Goal: Transaction & Acquisition: Purchase product/service

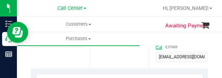
scroll to position [141, 0]
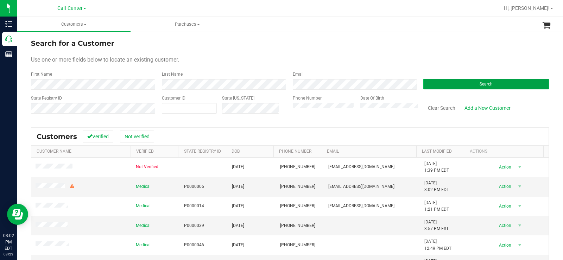
click at [459, 82] on button "Search" at bounding box center [486, 84] width 126 height 11
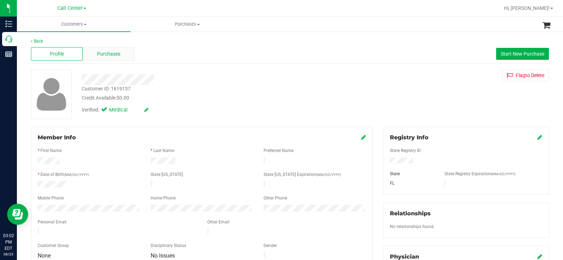
click at [113, 51] on span "Purchases" at bounding box center [108, 53] width 23 height 7
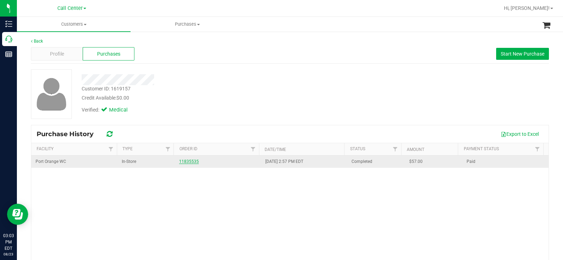
click at [193, 163] on link "11835535" at bounding box center [189, 161] width 20 height 5
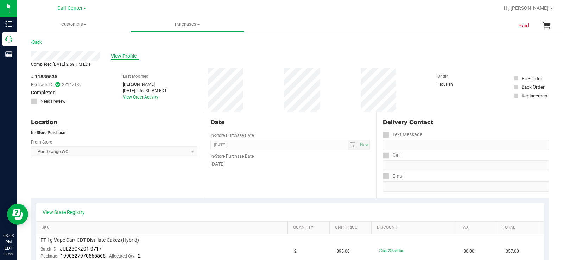
click at [123, 57] on span "View Profile" at bounding box center [125, 55] width 28 height 7
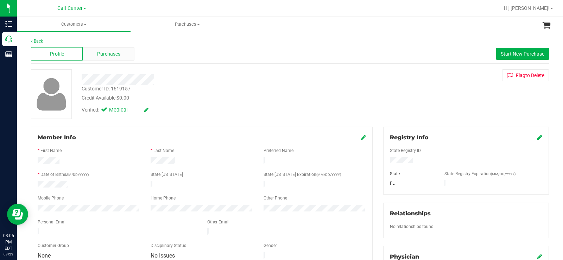
click at [115, 52] on span "Purchases" at bounding box center [108, 53] width 23 height 7
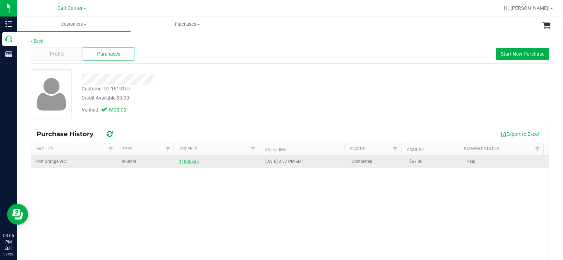
click at [186, 161] on link "11835535" at bounding box center [189, 161] width 20 height 5
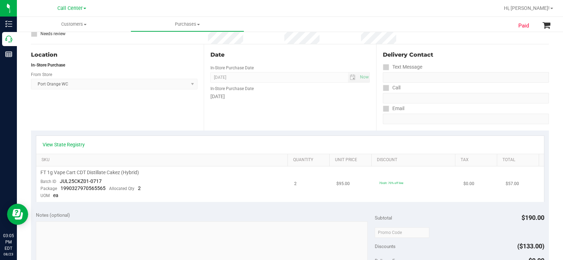
scroll to position [70, 0]
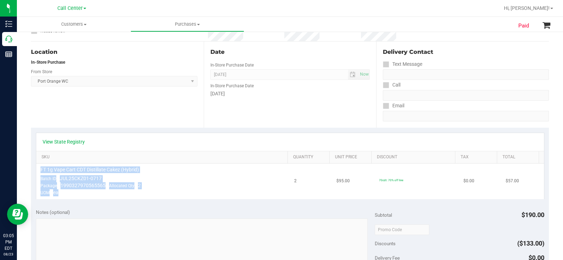
drag, startPoint x: 64, startPoint y: 192, endPoint x: 38, endPoint y: 169, distance: 34.6
click at [38, 169] on td "FT 1g Vape Cart CDT Distillate Cakez (Hybrid) Batch ID JUL25CKZ01-0717 Package …" at bounding box center [163, 182] width 254 height 36
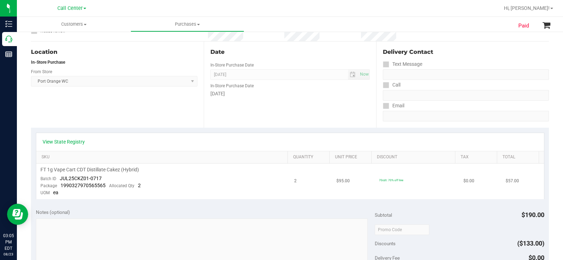
click at [113, 194] on td "FT 1g Vape Cart CDT Distillate Cakez (Hybrid) Batch ID JUL25CKZ01-0717 Package …" at bounding box center [163, 182] width 254 height 36
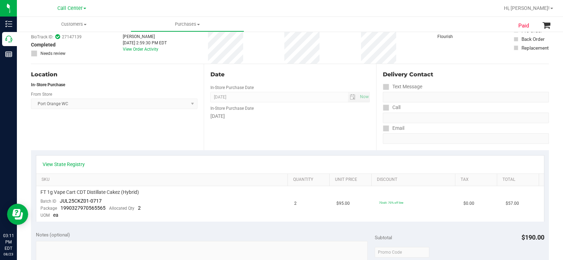
scroll to position [0, 0]
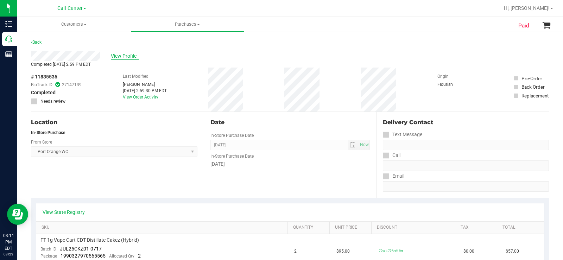
click at [128, 56] on span "View Profile" at bounding box center [125, 55] width 28 height 7
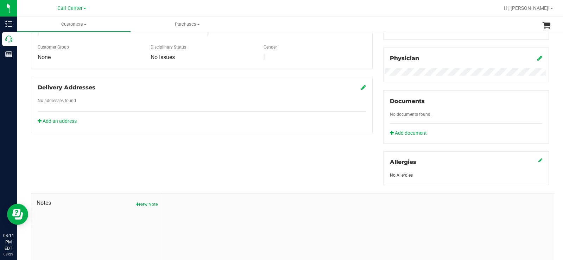
scroll to position [246, 0]
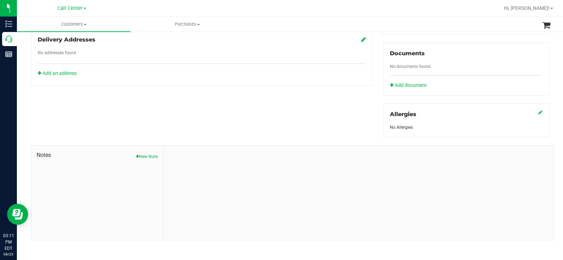
click at [148, 158] on button "New Note" at bounding box center [147, 156] width 22 height 6
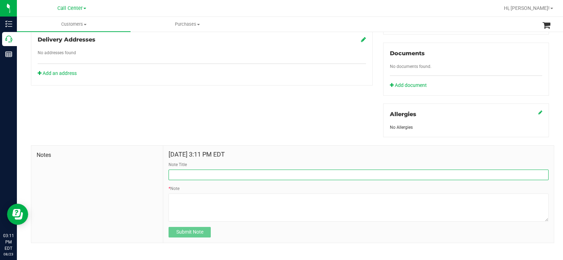
click at [201, 174] on input "Note Title" at bounding box center [358, 175] width 380 height 11
type input "Complaint"
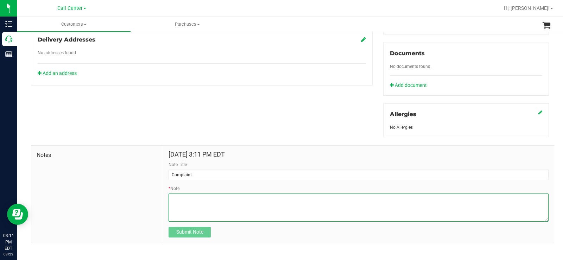
click at [207, 204] on textarea "* Note" at bounding box center [358, 207] width 380 height 28
paste textarea "Completed By: [PERSON_NAME] Contact Reasons: feedback.complaint.experience Loca…"
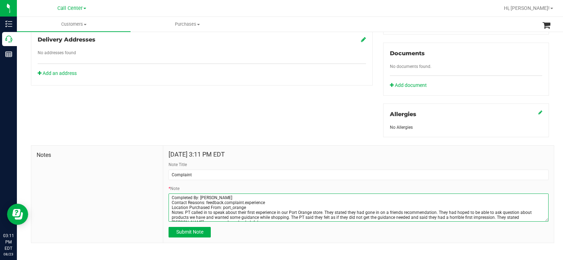
scroll to position [4, 0]
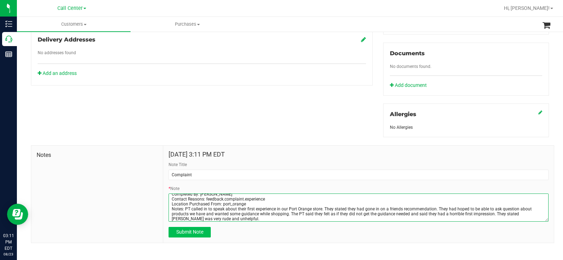
type textarea "Completed By: [PERSON_NAME] Contact Reasons: feedback.complaint.experience Loca…"
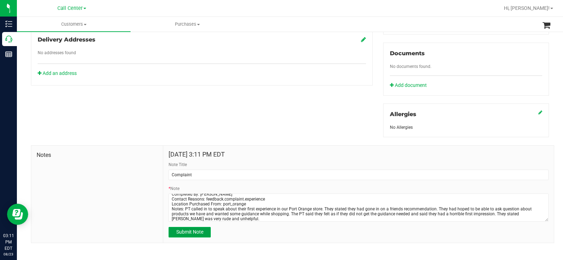
click at [195, 229] on span "Submit Note" at bounding box center [189, 232] width 27 height 6
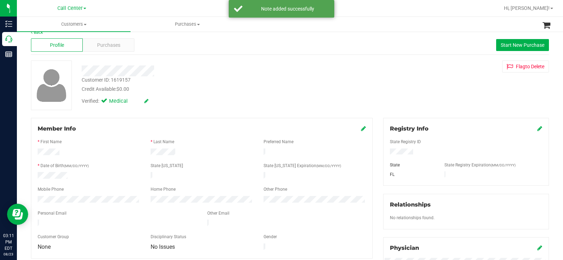
scroll to position [0, 0]
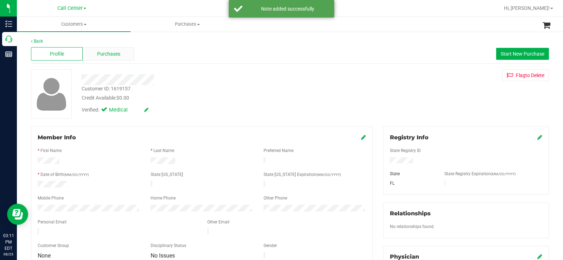
click at [120, 55] on div "Purchases" at bounding box center [109, 53] width 52 height 13
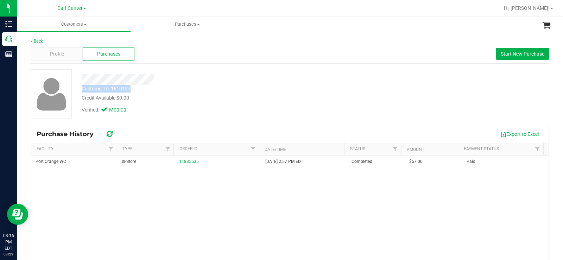
drag, startPoint x: 134, startPoint y: 87, endPoint x: 79, endPoint y: 88, distance: 54.5
click at [79, 88] on div "Customer ID: 1619157 Credit Available: $0.00" at bounding box center [208, 93] width 264 height 17
copy div "Customer ID: 1619157"
click at [62, 52] on span "Profile" at bounding box center [57, 53] width 14 height 7
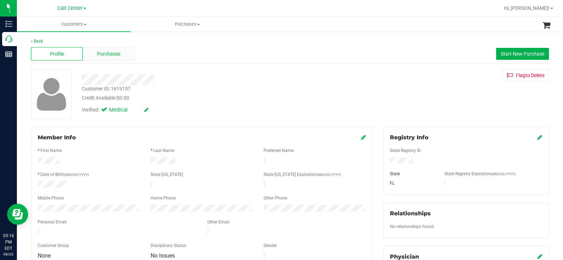
click at [114, 55] on span "Purchases" at bounding box center [108, 53] width 23 height 7
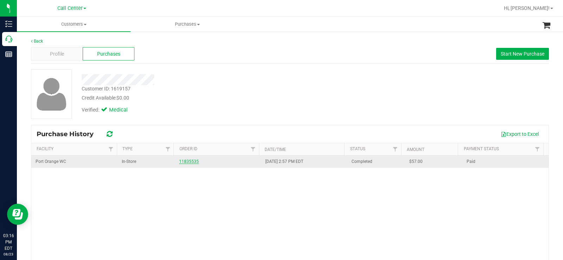
click at [192, 159] on link "11835535" at bounding box center [189, 161] width 20 height 5
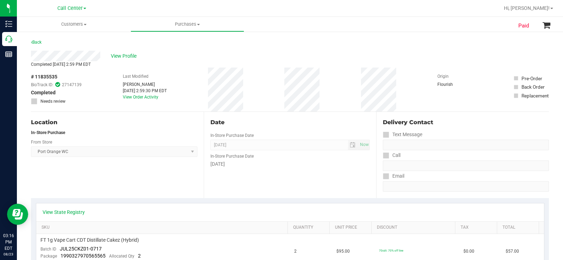
click at [91, 128] on div "Location In-Store Purchase From Store [GEOGRAPHIC_DATA] WC Select Store [PERSON…" at bounding box center [117, 155] width 173 height 86
drag, startPoint x: 60, startPoint y: 76, endPoint x: 26, endPoint y: 75, distance: 34.1
copy div "# 11835535"
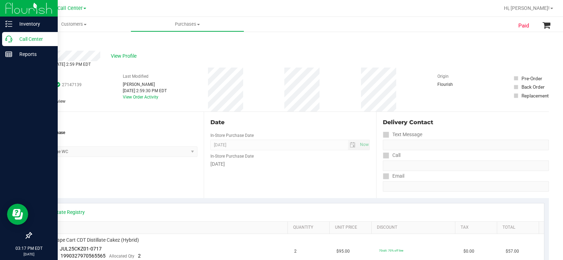
click at [14, 38] on p "Call Center" at bounding box center [33, 39] width 42 height 8
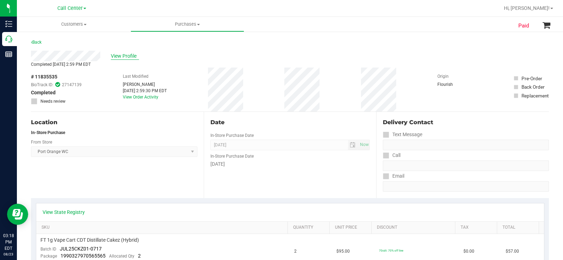
click at [117, 54] on span "View Profile" at bounding box center [125, 55] width 28 height 7
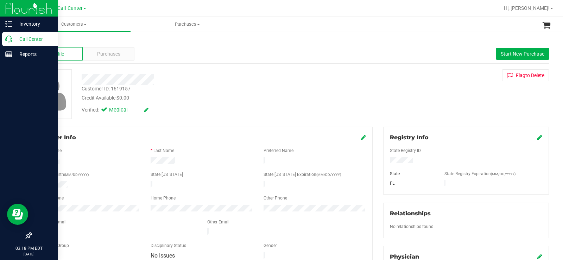
click at [15, 40] on p "Call Center" at bounding box center [33, 39] width 42 height 8
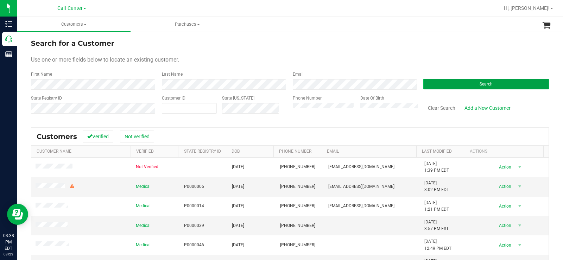
click at [442, 84] on button "Search" at bounding box center [486, 84] width 126 height 11
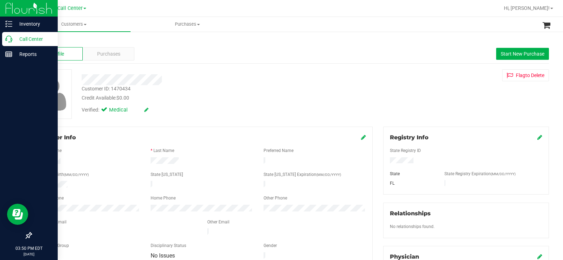
click at [17, 39] on p "Call Center" at bounding box center [33, 39] width 42 height 8
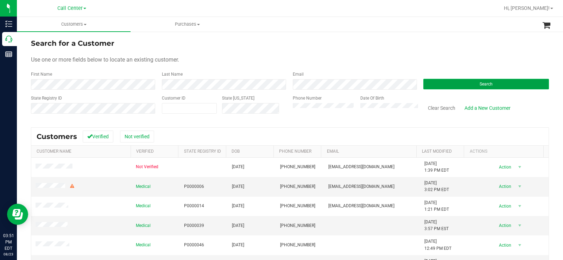
click at [444, 83] on button "Search" at bounding box center [486, 84] width 126 height 11
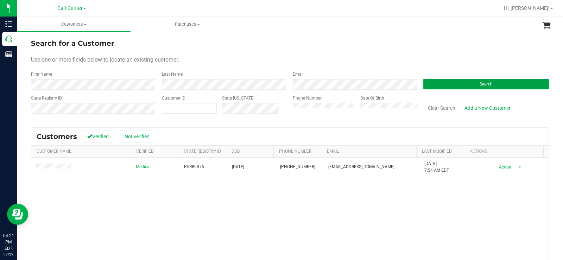
click at [446, 81] on button "Search" at bounding box center [486, 84] width 126 height 11
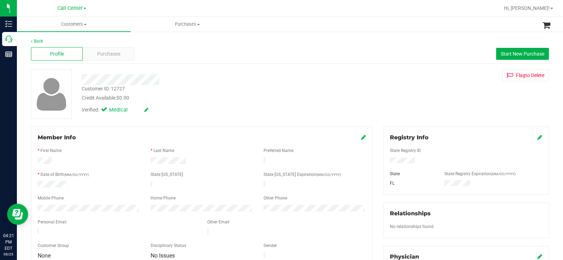
click at [387, 162] on div at bounding box center [465, 161] width 163 height 8
click at [213, 78] on div at bounding box center [208, 79] width 264 height 11
click at [76, 181] on div at bounding box center [88, 185] width 113 height 8
drag, startPoint x: 73, startPoint y: 181, endPoint x: 25, endPoint y: 183, distance: 48.2
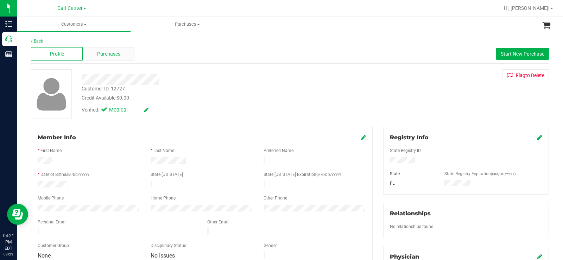
click at [114, 55] on span "Purchases" at bounding box center [108, 53] width 23 height 7
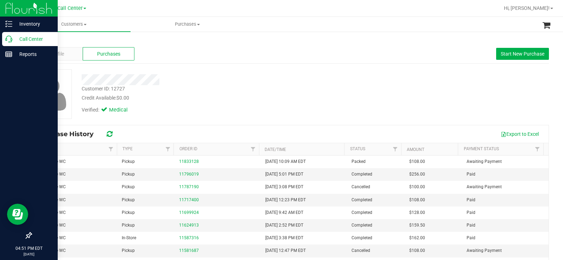
click at [12, 38] on p "Call Center" at bounding box center [33, 39] width 42 height 8
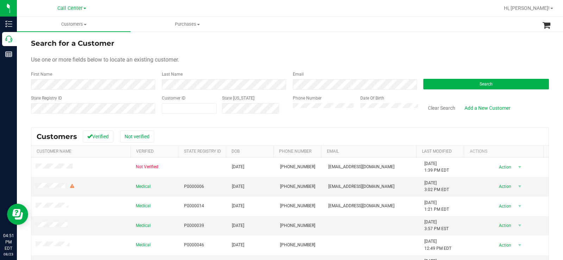
click at [312, 53] on form "Search for a Customer Use one or more fields below to locate an existing custom…" at bounding box center [290, 79] width 518 height 82
click at [457, 85] on button "Search" at bounding box center [486, 84] width 126 height 11
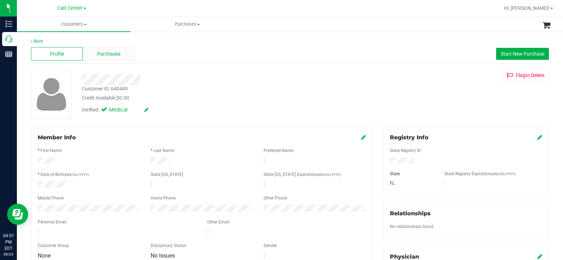
click at [111, 52] on span "Purchases" at bounding box center [108, 53] width 23 height 7
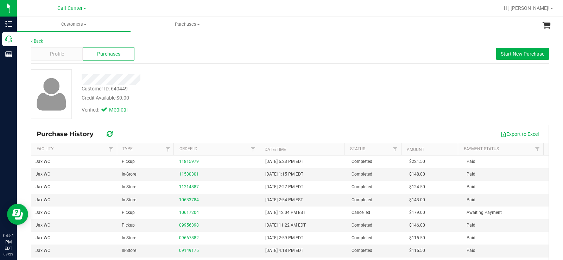
click at [199, 104] on div "Verified: Medical" at bounding box center [208, 109] width 264 height 15
click at [53, 51] on span "Profile" at bounding box center [57, 53] width 14 height 7
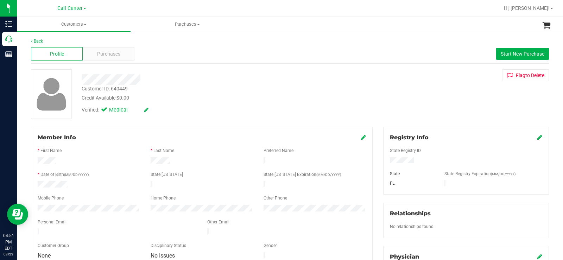
drag, startPoint x: 32, startPoint y: 160, endPoint x: 185, endPoint y: 160, distance: 152.6
click at [185, 160] on div "Member Info * First Name * Last Name Preferred Name * Date of Birth (MM/DD/YYYY…" at bounding box center [201, 197] width 341 height 141
drag, startPoint x: 189, startPoint y: 158, endPoint x: 164, endPoint y: 156, distance: 25.0
click at [189, 158] on div at bounding box center [201, 161] width 113 height 8
click at [102, 148] on div "* First Name" at bounding box center [88, 151] width 113 height 8
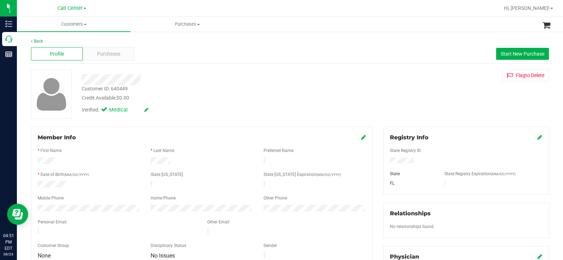
click at [210, 87] on div "Customer ID: 640449 Credit Available: $0.00" at bounding box center [208, 93] width 264 height 17
click at [112, 53] on span "Purchases" at bounding box center [108, 53] width 23 height 7
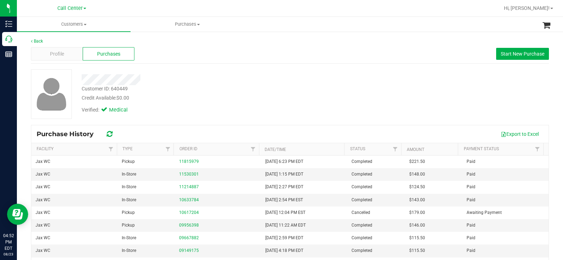
click at [376, 114] on div "Customer ID: 640449 Credit Available: $0.00 Verified: Medical" at bounding box center [290, 94] width 528 height 50
drag, startPoint x: 133, startPoint y: 86, endPoint x: 80, endPoint y: 90, distance: 52.9
click at [80, 90] on div "Customer ID: 640449 Credit Available: $0.00" at bounding box center [208, 93] width 264 height 17
copy div "Customer ID: 640449"
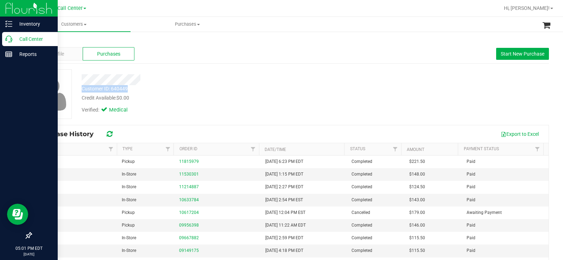
click at [8, 36] on icon at bounding box center [8, 39] width 7 height 7
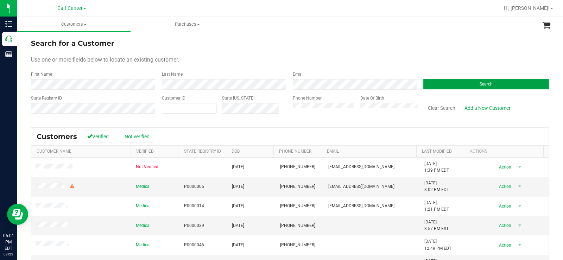
click at [452, 85] on button "Search" at bounding box center [486, 84] width 126 height 11
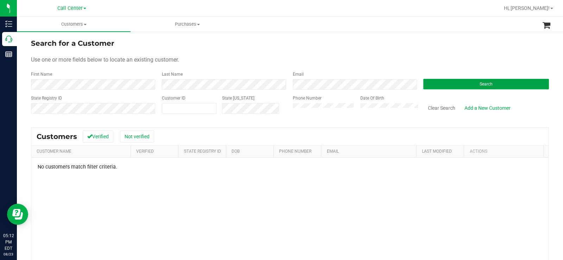
click at [458, 84] on button "Search" at bounding box center [486, 84] width 126 height 11
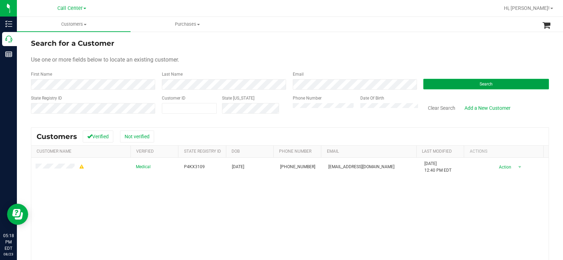
click at [441, 87] on button "Search" at bounding box center [486, 84] width 126 height 11
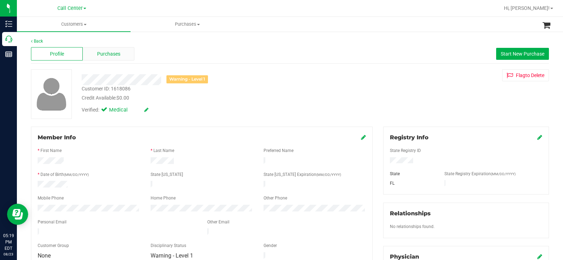
click at [105, 53] on span "Purchases" at bounding box center [108, 53] width 23 height 7
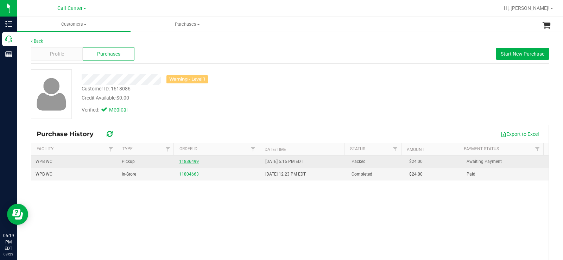
click at [187, 161] on link "11836499" at bounding box center [189, 161] width 20 height 5
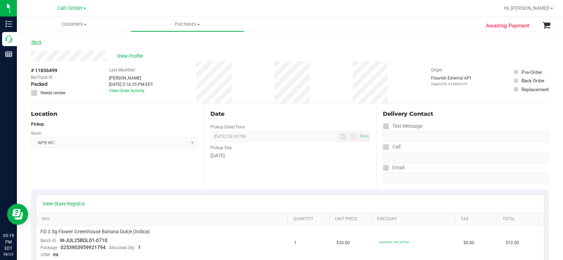
click at [34, 42] on link "Back" at bounding box center [36, 42] width 11 height 5
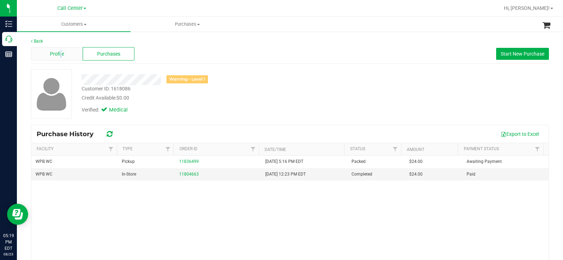
click at [61, 52] on span "Profile" at bounding box center [57, 53] width 14 height 7
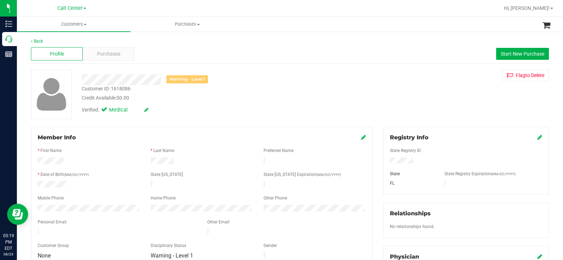
click at [36, 205] on div at bounding box center [88, 209] width 113 height 8
click at [128, 197] on div "Mobile Phone" at bounding box center [88, 199] width 113 height 8
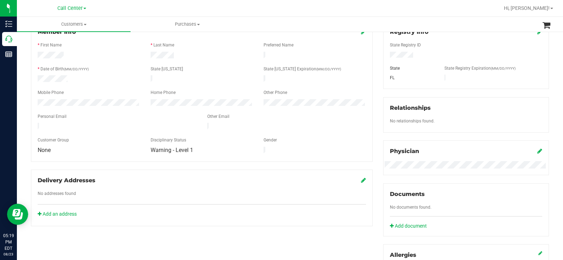
scroll to position [141, 0]
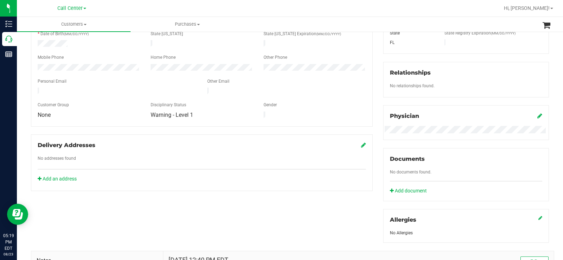
click at [38, 88] on div at bounding box center [117, 92] width 170 height 8
click at [102, 104] on div "Customer Group" at bounding box center [88, 106] width 113 height 8
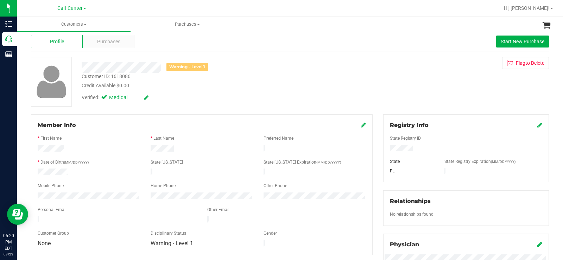
scroll to position [0, 0]
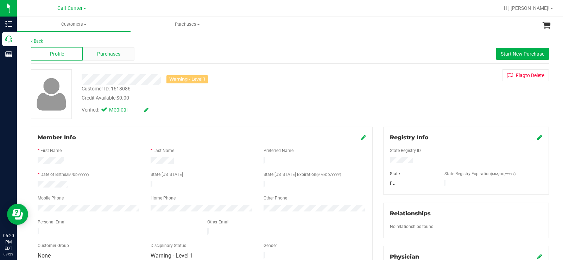
click at [109, 53] on span "Purchases" at bounding box center [108, 53] width 23 height 7
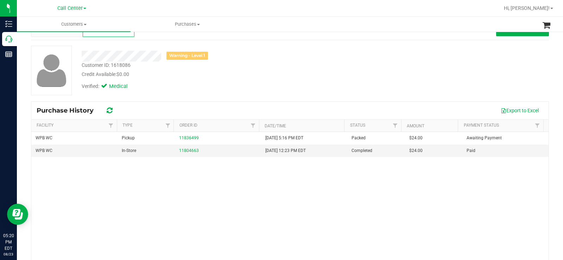
scroll to position [35, 0]
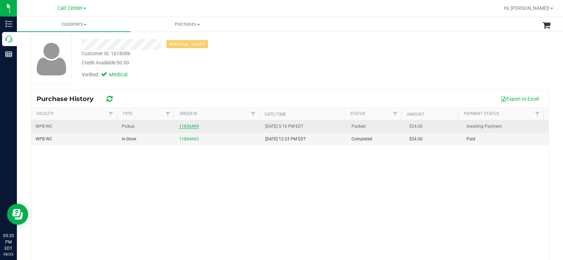
click at [187, 126] on link "11836499" at bounding box center [189, 126] width 20 height 5
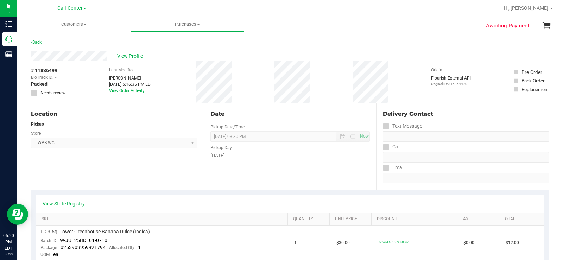
click at [165, 179] on div "Location Pickup Store WPB WC Select Store [PERSON_NAME][GEOGRAPHIC_DATA] [PERSO…" at bounding box center [117, 146] width 173 height 86
click at [36, 45] on div "Back" at bounding box center [36, 42] width 11 height 8
click at [37, 43] on link "Back" at bounding box center [36, 42] width 11 height 5
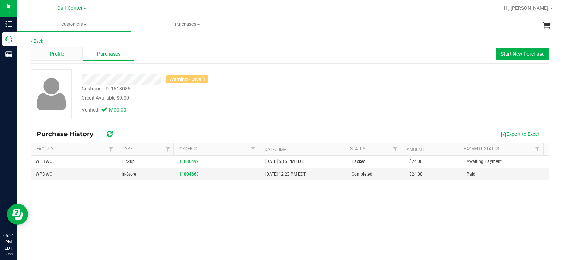
click at [64, 57] on div "Profile" at bounding box center [57, 53] width 52 height 13
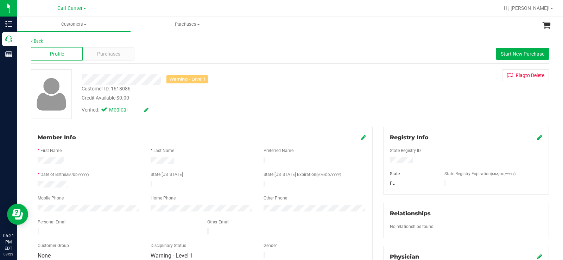
click at [216, 100] on div "Credit Available: $0.00" at bounding box center [209, 97] width 254 height 7
drag, startPoint x: 138, startPoint y: 100, endPoint x: 77, endPoint y: 81, distance: 63.8
click at [77, 81] on div "Warning - Level 1 Customer ID: 1618086 Credit Available: $0.00 Verified: Medical" at bounding box center [208, 93] width 264 height 48
click at [274, 119] on div "Warning - Level 1 Customer ID: 1618086 Credit Available: $0.00 Verified: Medica…" at bounding box center [290, 94] width 528 height 50
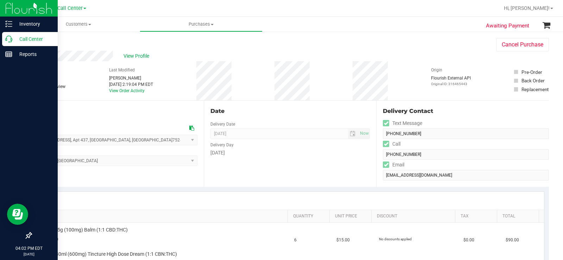
click at [8, 40] on icon at bounding box center [8, 39] width 7 height 7
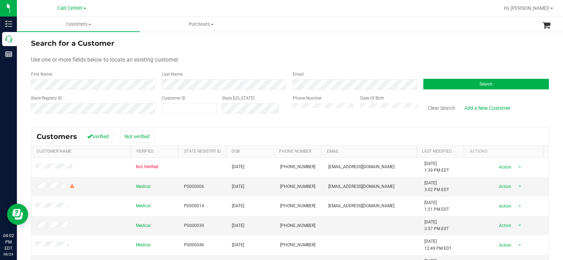
click at [125, 90] on form "Search for a Customer Use one or more fields below to locate an existing custom…" at bounding box center [290, 79] width 518 height 82
click at [51, 90] on form "Search for a Customer Use one or more fields below to locate an existing custom…" at bounding box center [290, 79] width 518 height 82
drag, startPoint x: 251, startPoint y: 66, endPoint x: 288, endPoint y: 65, distance: 36.6
click at [255, 66] on form "Search for a Customer Use one or more fields below to locate an existing custom…" at bounding box center [290, 79] width 518 height 82
click at [481, 86] on span "Search" at bounding box center [485, 84] width 13 height 5
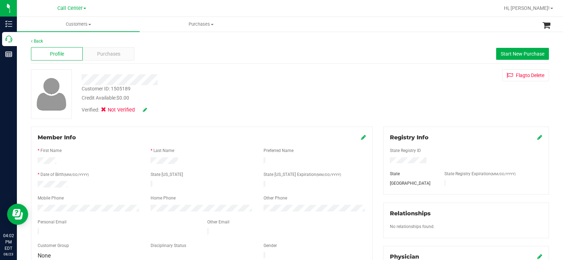
drag, startPoint x: 180, startPoint y: 163, endPoint x: 145, endPoint y: 161, distance: 35.3
click at [145, 161] on div at bounding box center [201, 161] width 113 height 8
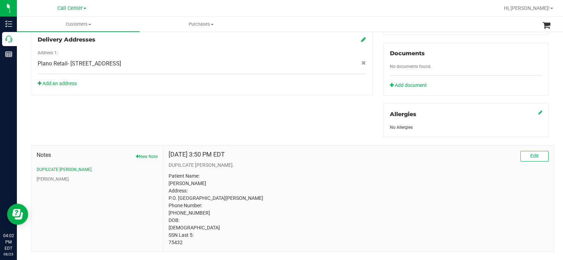
scroll to position [141, 0]
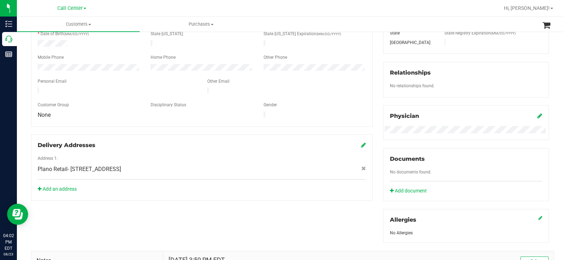
click at [219, 199] on div "Member Info * First Name * Last Name Preferred Name * Date of Birth (MM/DD/YYYY…" at bounding box center [290, 171] width 528 height 371
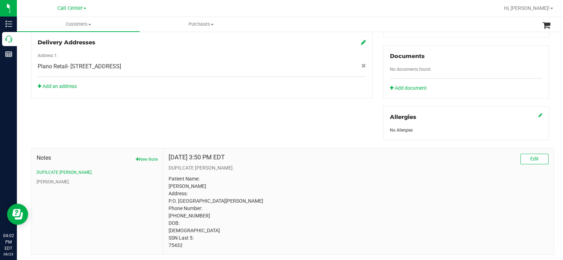
scroll to position [268, 0]
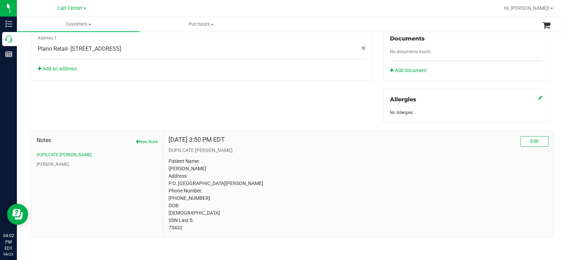
click at [203, 227] on p "Patient Name: Cynthia Humphries Address: P.O. Box 162 Cooper, TX, 75432 Phone N…" at bounding box center [358, 195] width 380 height 74
drag, startPoint x: 193, startPoint y: 228, endPoint x: 166, endPoint y: 228, distance: 27.4
click at [166, 228] on div "Oct 24, 2024 3:50 PM EDT Edit DUPILCATE CURT. Patient Name: Cynthia Humphries A…" at bounding box center [358, 184] width 390 height 106
copy p "75432"
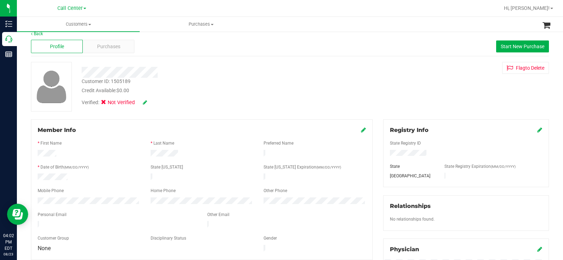
scroll to position [0, 0]
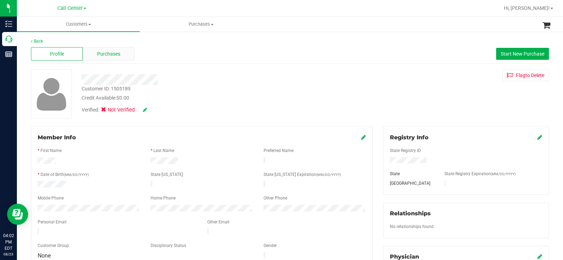
click at [113, 51] on span "Purchases" at bounding box center [108, 53] width 23 height 7
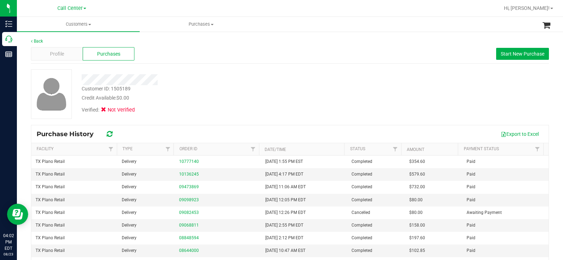
drag, startPoint x: 294, startPoint y: 70, endPoint x: 349, endPoint y: 71, distance: 54.9
click at [294, 70] on div at bounding box center [208, 77] width 264 height 16
click at [525, 53] on span "Start New Purchase" at bounding box center [522, 54] width 44 height 6
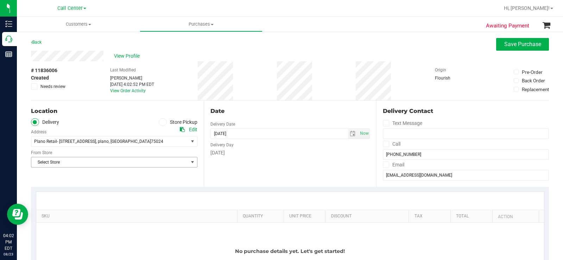
click at [190, 164] on span "select" at bounding box center [193, 162] width 6 height 6
click at [132, 161] on span "Select Store" at bounding box center [109, 162] width 157 height 10
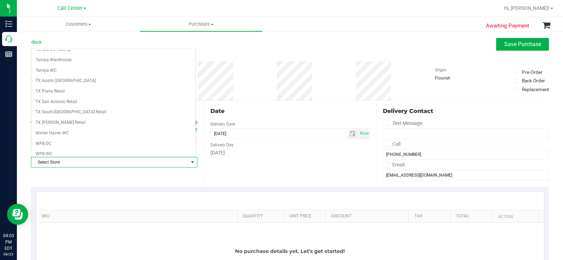
scroll to position [511, 0]
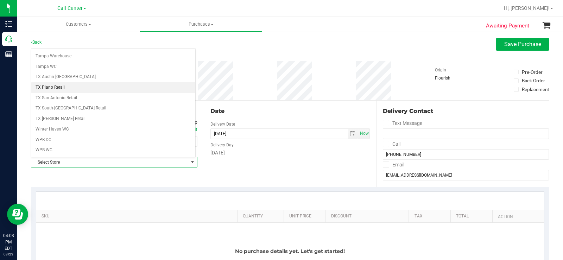
click at [83, 85] on li "TX Plano Retail" at bounding box center [113, 87] width 164 height 11
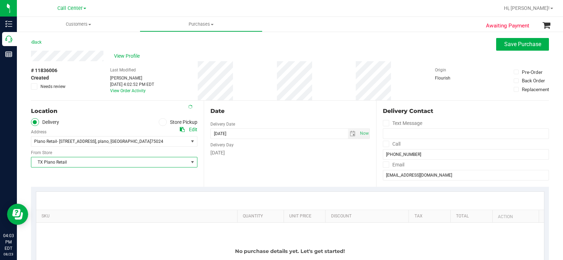
click at [303, 171] on div "Date Delivery Date 08/23/2025 Now 08/23/2025 04:02 PM Now Delivery Day Saturday" at bounding box center [290, 144] width 173 height 86
click at [350, 134] on span "select" at bounding box center [353, 134] width 6 height 6
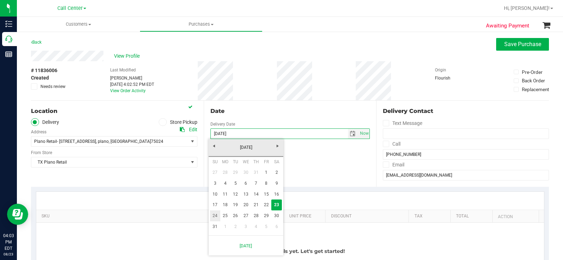
click at [214, 219] on link "24" at bounding box center [215, 215] width 10 height 11
type input "08/24/2025"
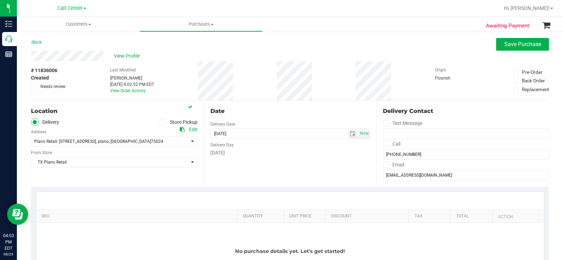
click at [288, 168] on div "Date Delivery Date 08/24/2025 Now 08/24/2025 04:02 PM Now Delivery Day Sunday" at bounding box center [290, 144] width 173 height 86
click at [273, 167] on div "Date Delivery Date 08/24/2025 Now 08/24/2025 04:02 PM Now Delivery Day Sunday" at bounding box center [290, 144] width 173 height 86
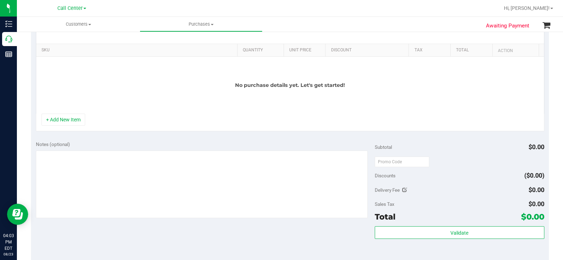
scroll to position [176, 0]
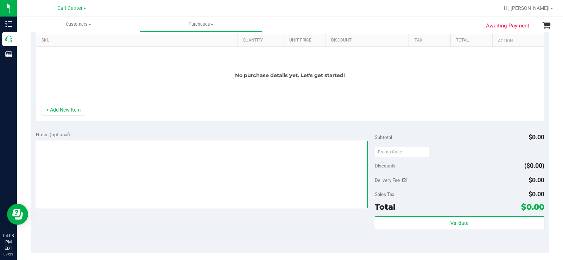
click at [167, 183] on textarea at bounding box center [202, 175] width 332 height 68
type textarea "PLANO PU 08/24"
click at [74, 108] on button "+ Add New Item" at bounding box center [63, 110] width 44 height 12
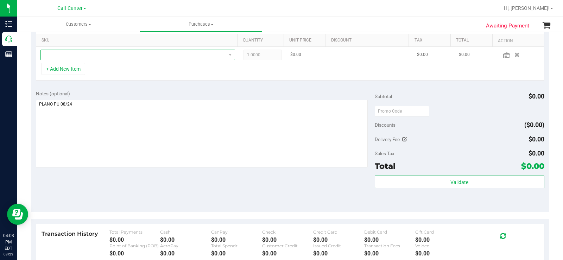
click at [133, 55] on span "NO DATA FOUND" at bounding box center [133, 55] width 185 height 10
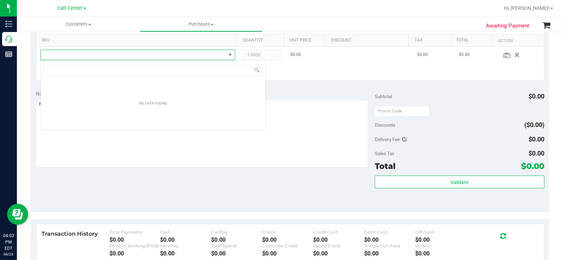
scroll to position [11, 191]
click at [59, 73] on input "Highdose" at bounding box center [153, 70] width 219 height 11
type input "High dose"
click at [82, 71] on input "High dose" at bounding box center [153, 70] width 219 height 11
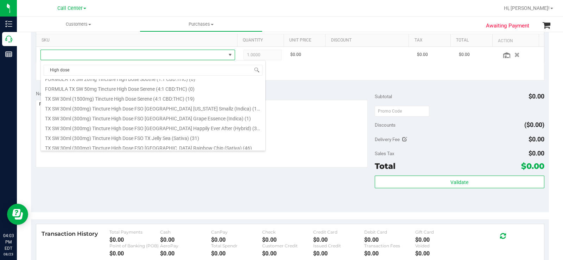
scroll to position [106, 0]
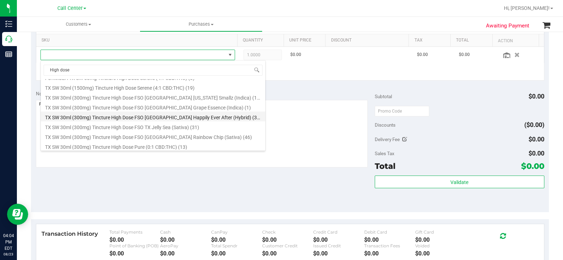
click at [222, 117] on li "TX SW 30ml (300mg) Tincture High Dose FSO TX Happily Ever After (Hybrid) (33)" at bounding box center [153, 116] width 224 height 10
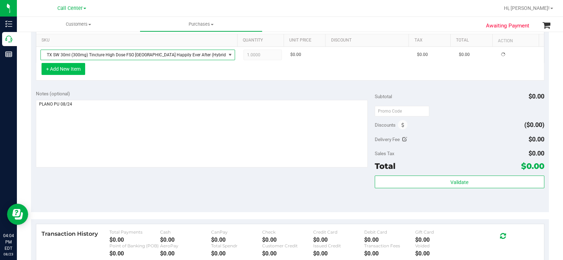
click at [71, 71] on button "+ Add New Item" at bounding box center [63, 69] width 44 height 12
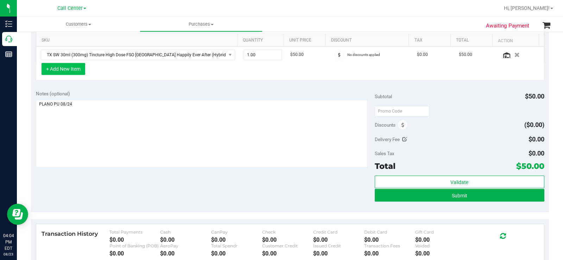
click at [60, 71] on button "+ Add New Item" at bounding box center [63, 69] width 44 height 12
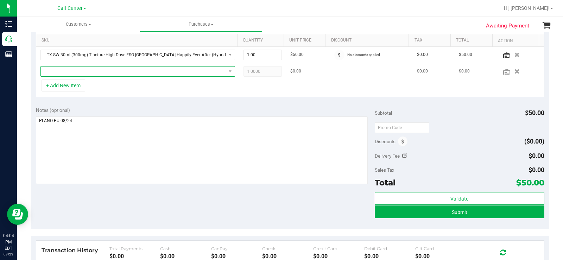
click at [81, 70] on span "NO DATA FOUND" at bounding box center [133, 71] width 185 height 10
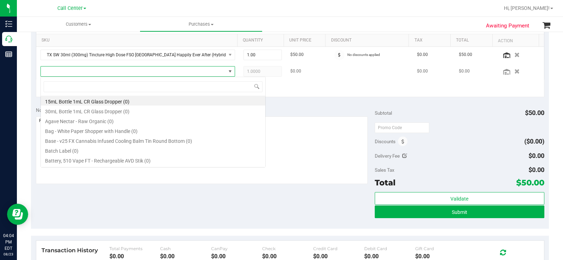
scroll to position [11, 191]
type input "s"
type input "high dose"
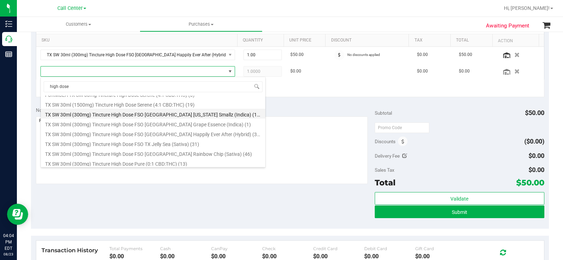
scroll to position [106, 0]
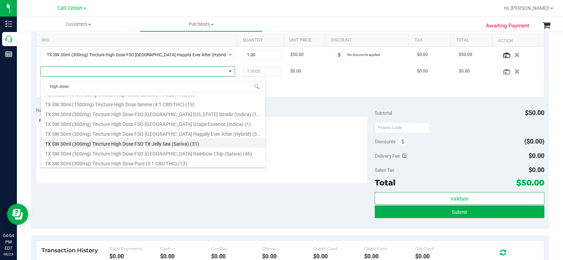
click at [223, 141] on li "TX SW 30ml (300mg) Tincture High Dose FSO TX Jelly Sea (Sativa) (31)" at bounding box center [153, 143] width 224 height 10
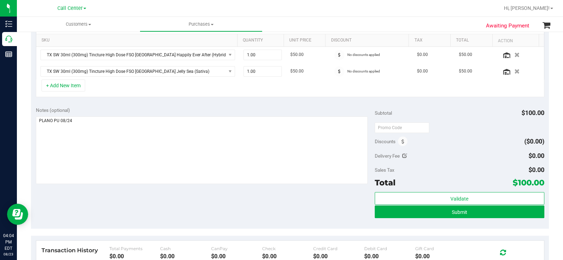
scroll to position [70, 0]
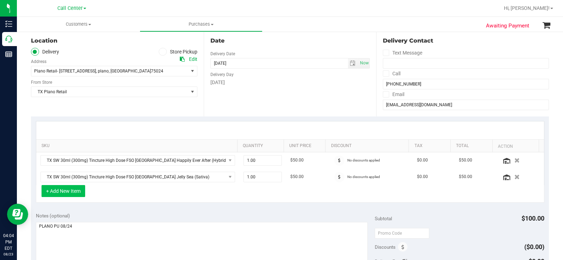
click at [78, 190] on button "+ Add New Item" at bounding box center [63, 191] width 44 height 12
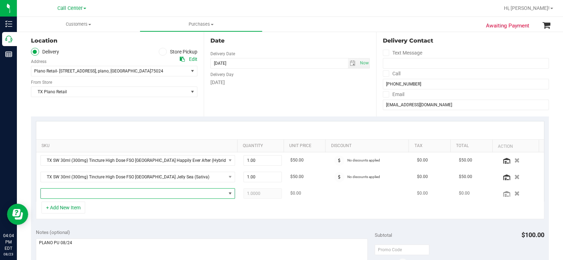
click at [103, 196] on span "NO DATA FOUND" at bounding box center [133, 194] width 185 height 10
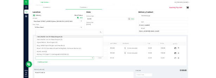
scroll to position [11, 188]
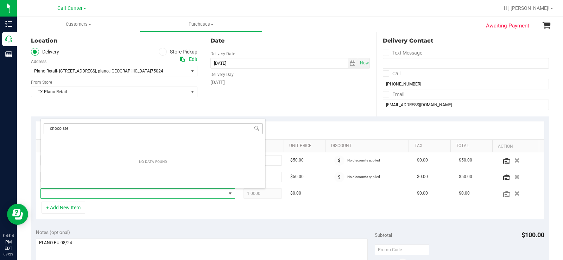
type input "chocolate"
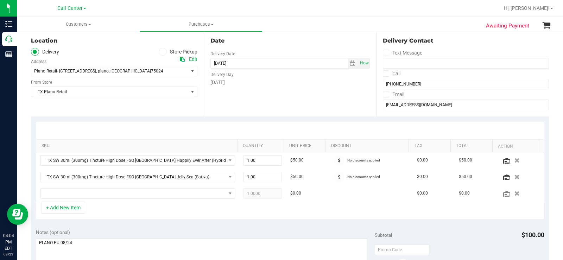
scroll to position [106, 0]
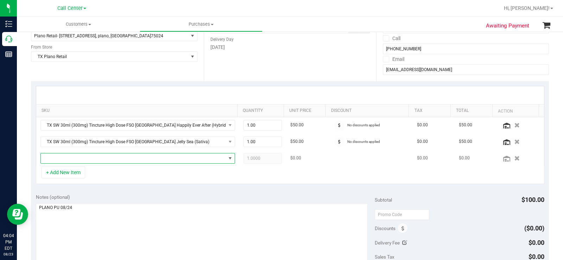
click at [112, 160] on span "NO DATA FOUND" at bounding box center [133, 158] width 185 height 10
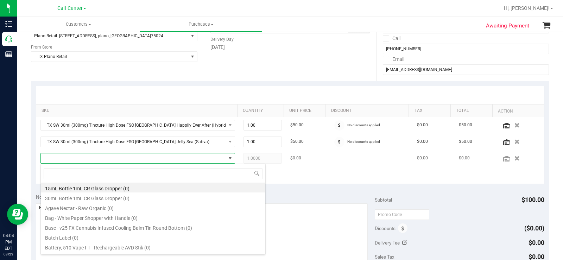
scroll to position [11, 188]
type input "Dark choco"
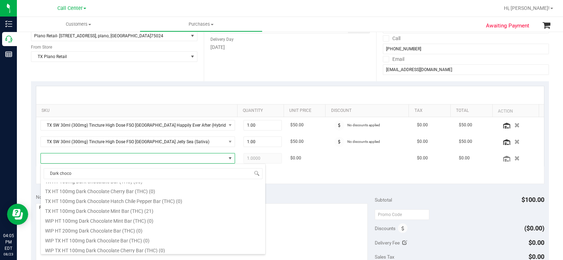
scroll to position [317, 0]
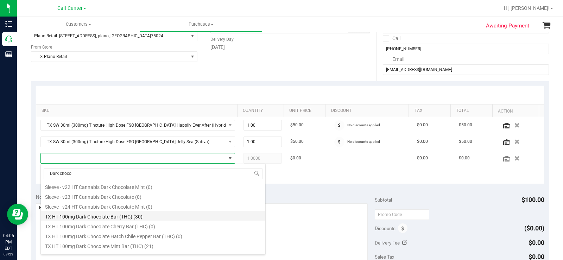
click at [167, 215] on li "TX HT 100mg Dark Chocolate Bar (THC) (30)" at bounding box center [153, 216] width 224 height 10
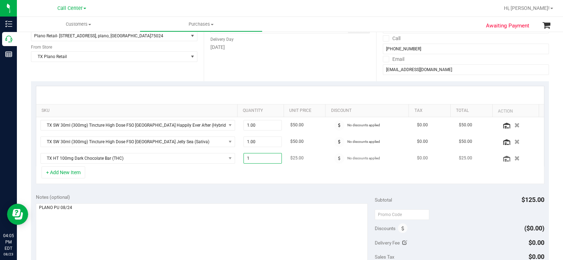
click at [262, 159] on span "1.00 1" at bounding box center [262, 158] width 38 height 11
click at [262, 159] on input "1" at bounding box center [263, 158] width 38 height 10
type input "5"
type input "5.00"
click at [282, 196] on div "Notes (optional)" at bounding box center [205, 196] width 339 height 7
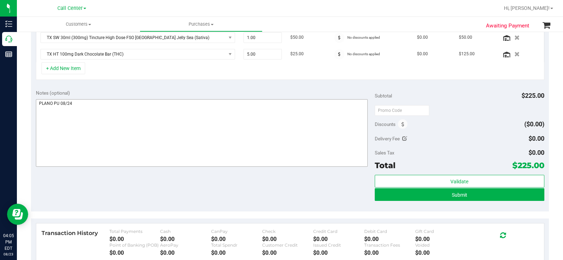
scroll to position [211, 0]
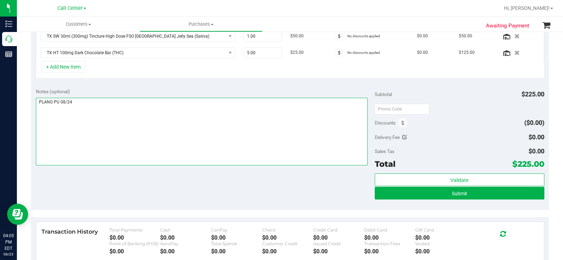
click at [295, 149] on textarea at bounding box center [202, 132] width 332 height 68
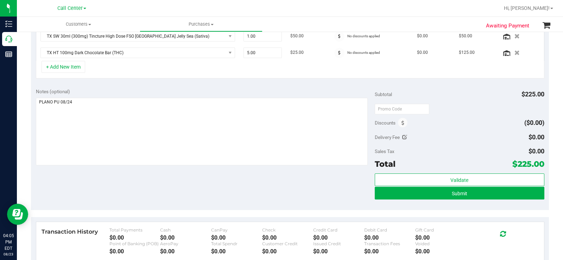
drag, startPoint x: 508, startPoint y: 163, endPoint x: 538, endPoint y: 162, distance: 29.9
click at [538, 162] on span "$225.00" at bounding box center [528, 164] width 32 height 10
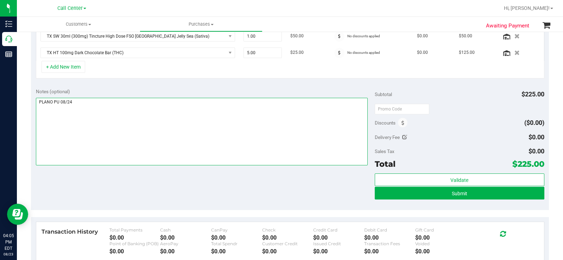
click at [150, 130] on textarea at bounding box center [202, 132] width 332 height 68
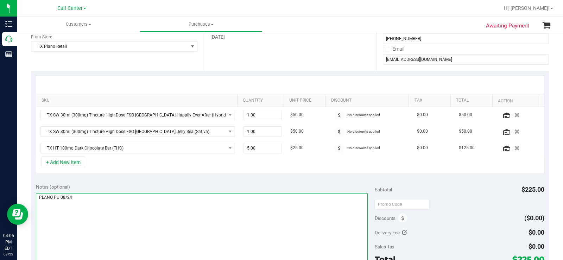
scroll to position [106, 0]
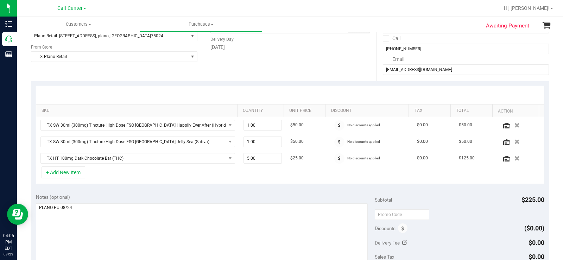
click at [186, 202] on div "Notes (optional)" at bounding box center [205, 232] width 339 height 79
click at [261, 161] on span "5.00 5" at bounding box center [262, 158] width 38 height 11
click at [261, 161] on input "5" at bounding box center [263, 158] width 38 height 10
type input "2"
type input "2.00"
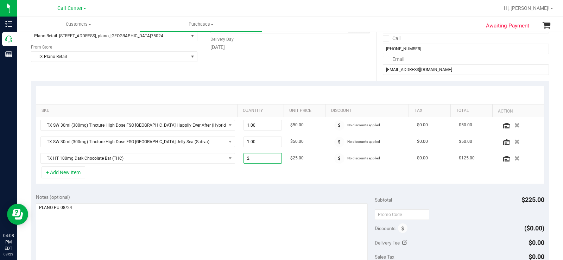
click at [265, 176] on div "+ Add New Item" at bounding box center [290, 175] width 508 height 18
click at [74, 175] on button "+ Add New Item" at bounding box center [63, 172] width 44 height 12
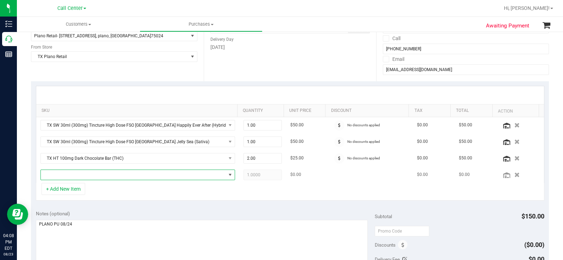
click at [76, 175] on span "NO DATA FOUND" at bounding box center [133, 175] width 185 height 10
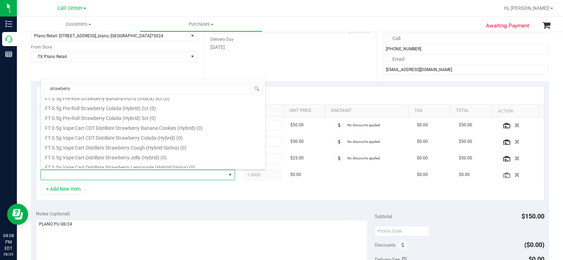
scroll to position [141, 0]
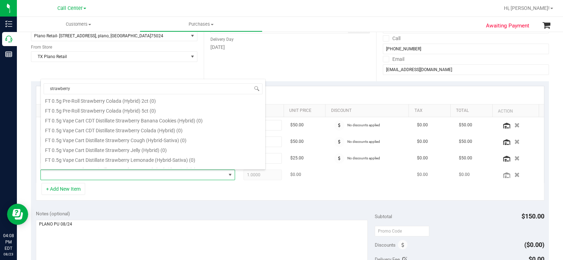
type input "strawberry"
click at [112, 183] on td at bounding box center [137, 175] width 203 height 16
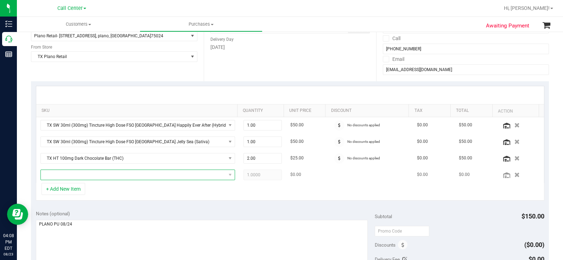
click at [121, 173] on span "NO DATA FOUND" at bounding box center [133, 175] width 185 height 10
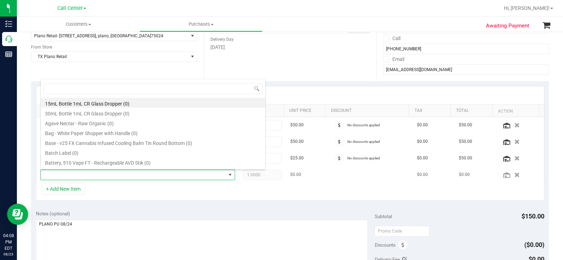
scroll to position [11, 188]
type input "straw"
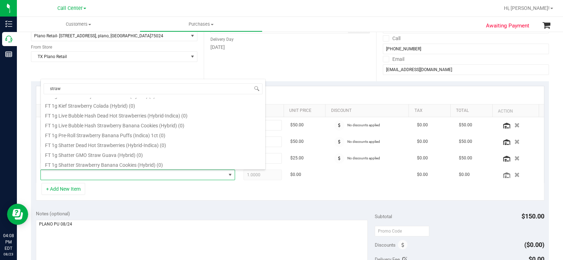
scroll to position [422, 0]
click at [142, 185] on div "+ Add New Item" at bounding box center [290, 192] width 508 height 18
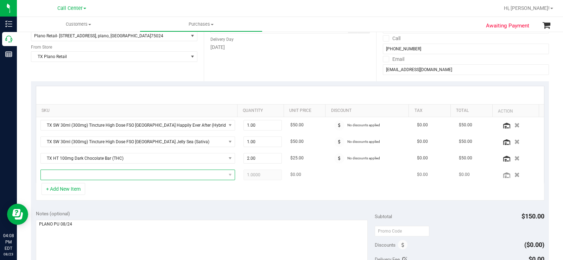
click at [145, 174] on span "NO DATA FOUND" at bounding box center [133, 175] width 185 height 10
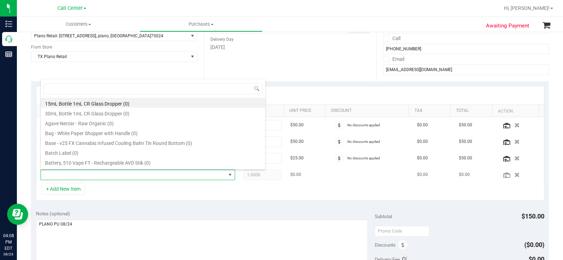
scroll to position [11, 188]
type input "lemonade"
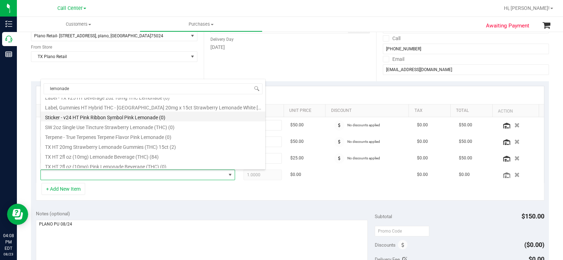
scroll to position [264, 0]
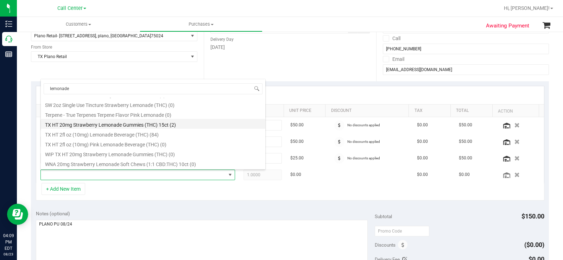
click at [194, 126] on li "TX HT 20mg Strawberry Lemonade Gummies (THC) 15ct (2)" at bounding box center [153, 124] width 224 height 10
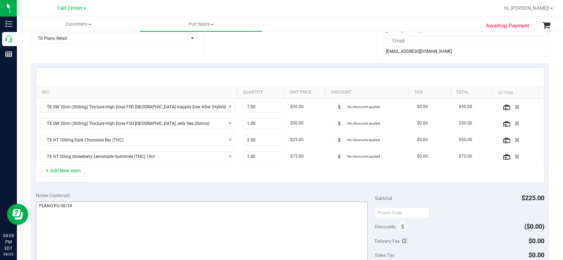
scroll to position [141, 0]
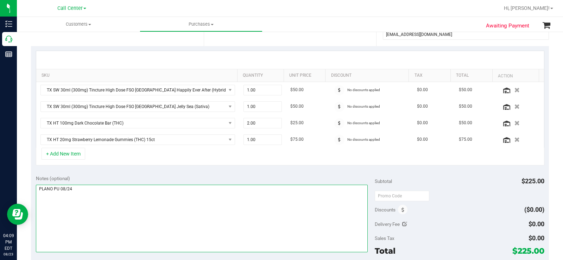
click at [316, 221] on textarea at bounding box center [202, 219] width 332 height 68
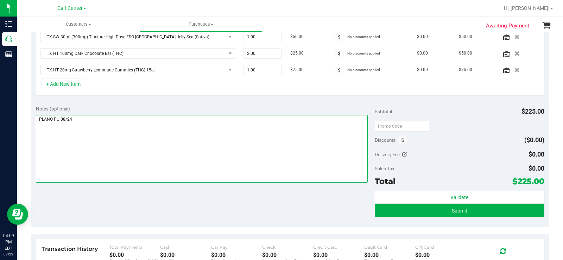
scroll to position [211, 0]
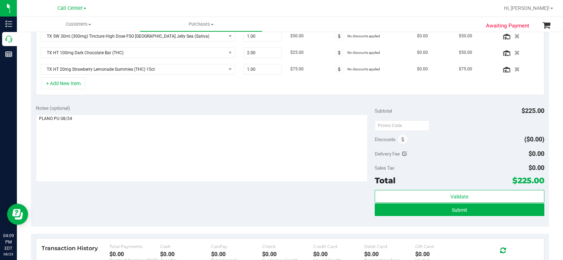
drag, startPoint x: 509, startPoint y: 178, endPoint x: 537, endPoint y: 177, distance: 27.8
click at [537, 177] on span "$225.00" at bounding box center [528, 180] width 32 height 10
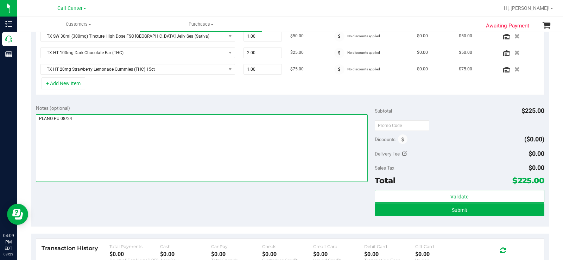
click at [215, 178] on textarea at bounding box center [202, 148] width 332 height 68
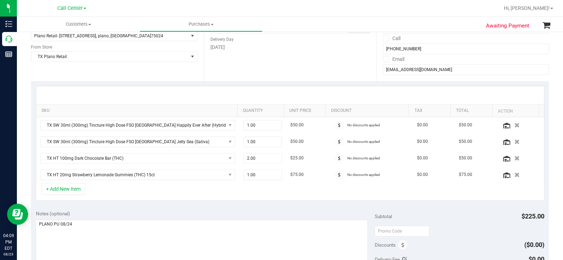
click at [250, 216] on div "Notes (optional)" at bounding box center [205, 213] width 339 height 7
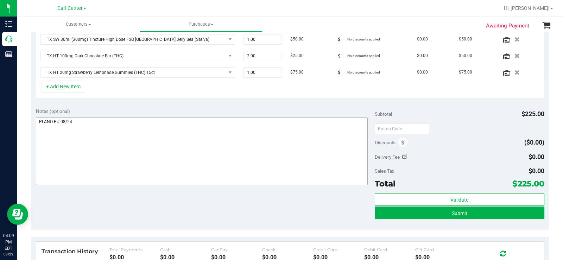
scroll to position [211, 0]
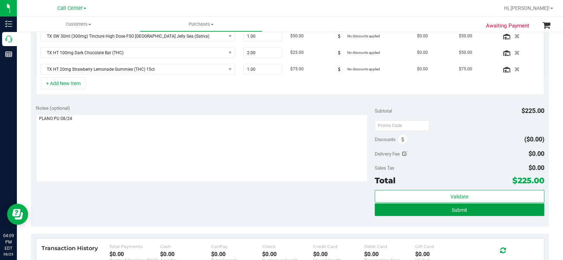
click at [398, 209] on button "Submit" at bounding box center [460, 209] width 170 height 13
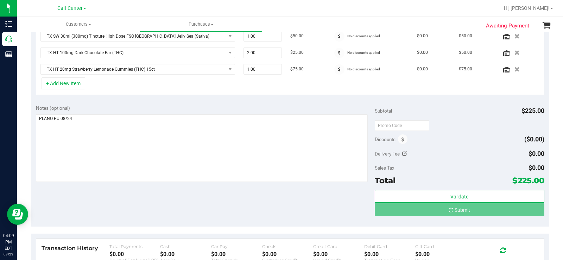
scroll to position [200, 0]
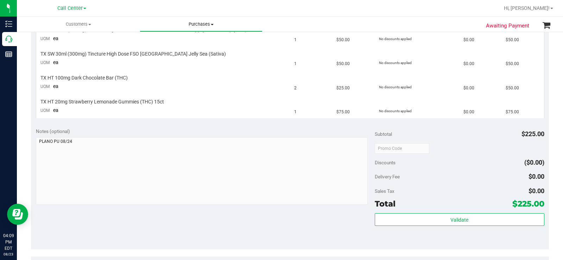
click at [192, 21] on span "Purchases" at bounding box center [201, 24] width 122 height 6
click at [189, 39] on span "All purchases" at bounding box center [165, 42] width 50 height 6
